Goal: Task Accomplishment & Management: Use online tool/utility

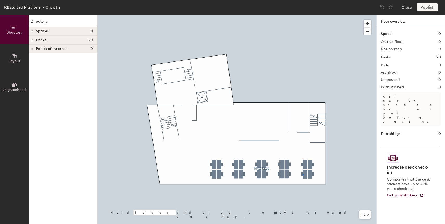
click at [302, 15] on div at bounding box center [236, 15] width 279 height 0
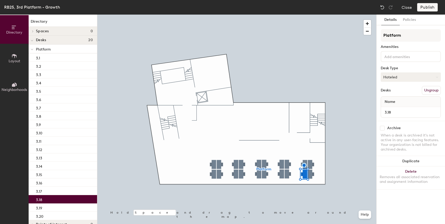
click at [403, 75] on button "Hoteled" at bounding box center [410, 76] width 60 height 9
click at [392, 93] on div "Assigned" at bounding box center [407, 93] width 52 height 8
click at [427, 9] on button "Publish" at bounding box center [427, 7] width 21 height 8
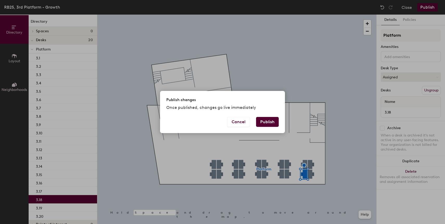
click at [263, 117] on button "Publish" at bounding box center [267, 122] width 23 height 10
